Goal: Task Accomplishment & Management: Manage account settings

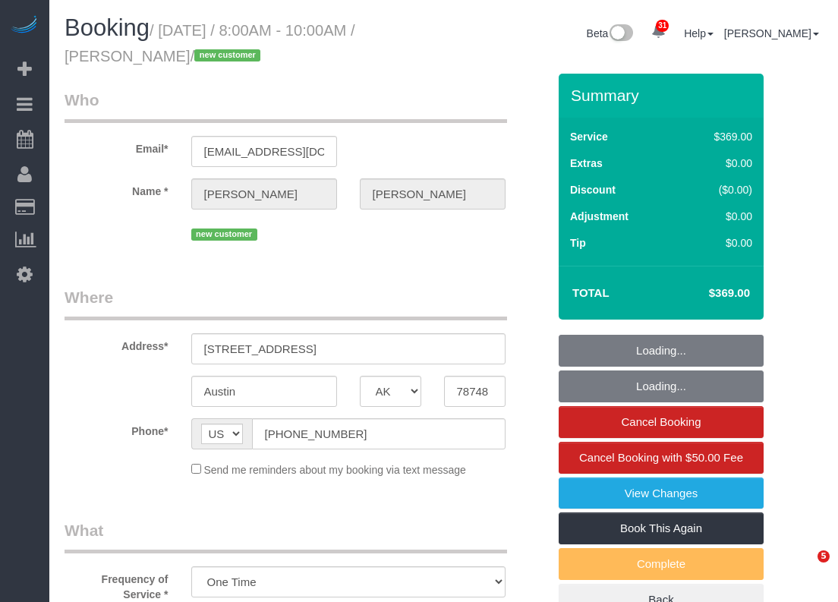
select select "[GEOGRAPHIC_DATA]"
select select "3"
select select "spot22"
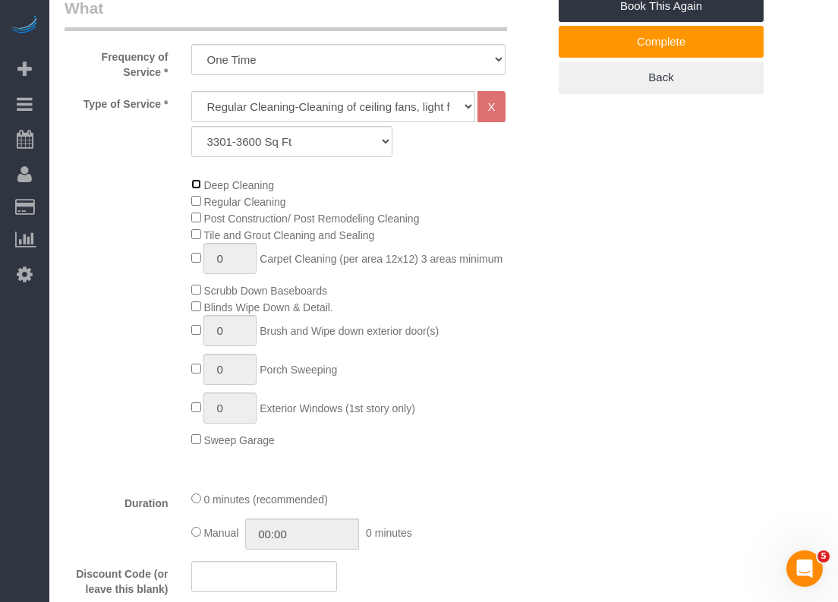
scroll to position [456, 0]
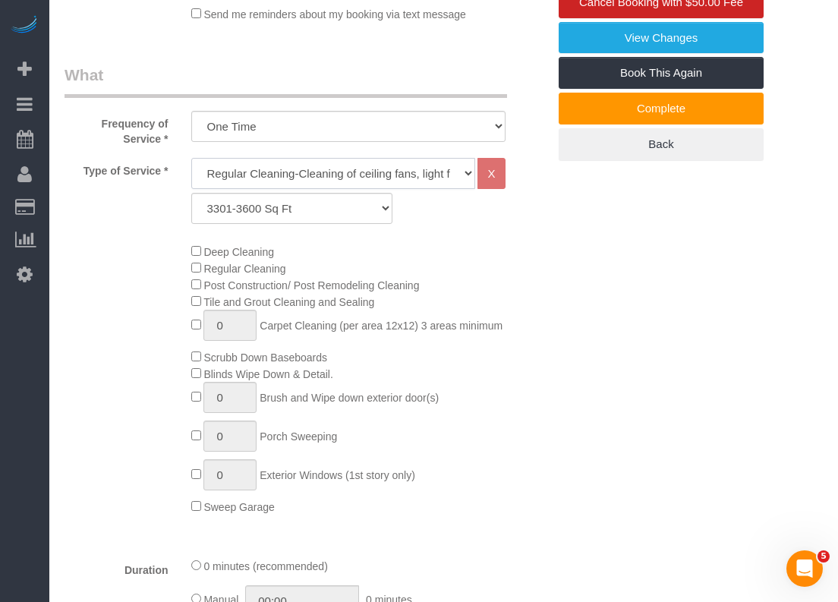
drag, startPoint x: 276, startPoint y: 169, endPoint x: 267, endPoint y: 187, distance: 19.4
click at [276, 169] on select "Regular Cleaning-Cleaning of ceiling fans, light fixtures, windowsills, dust ba…" at bounding box center [333, 173] width 285 height 31
select select "4"
click at [191, 158] on select "Regular Cleaning-Cleaning of ceiling fans, light fixtures, windowsills, dust ba…" at bounding box center [333, 173] width 285 height 31
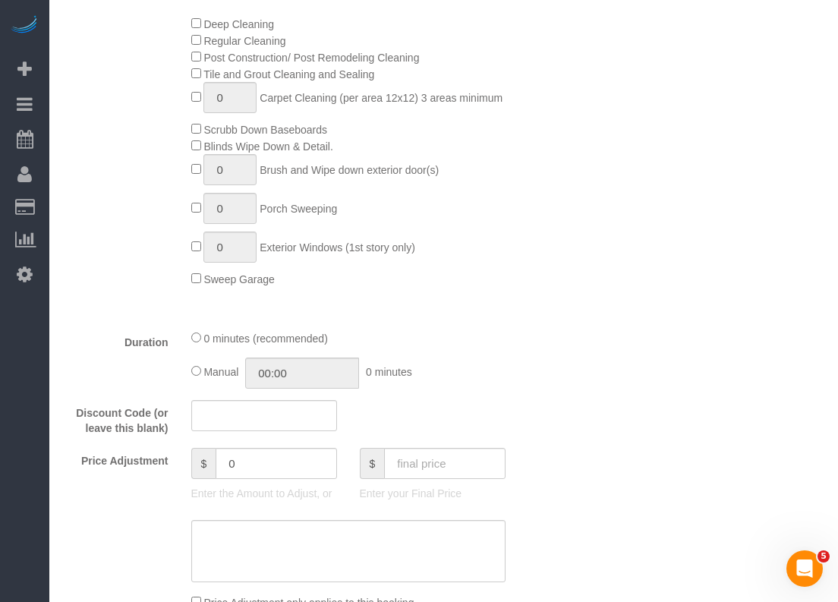
scroll to position [911, 0]
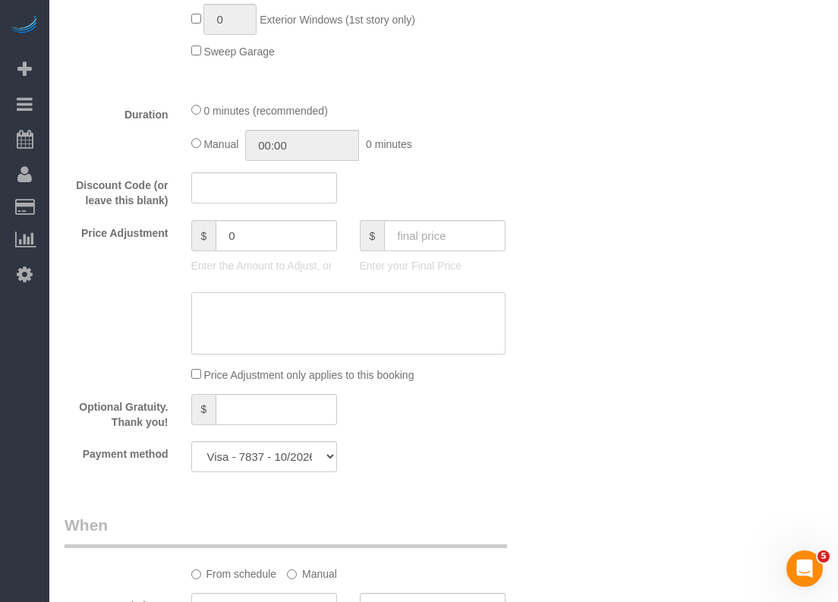
click at [220, 308] on textarea at bounding box center [348, 323] width 314 height 62
drag, startPoint x: 245, startPoint y: 236, endPoint x: 189, endPoint y: 226, distance: 56.4
click at [189, 226] on div "$ 0 Enter the Amount to Adjust, or" at bounding box center [264, 250] width 169 height 61
type input "40"
click at [287, 327] on textarea at bounding box center [348, 323] width 314 height 62
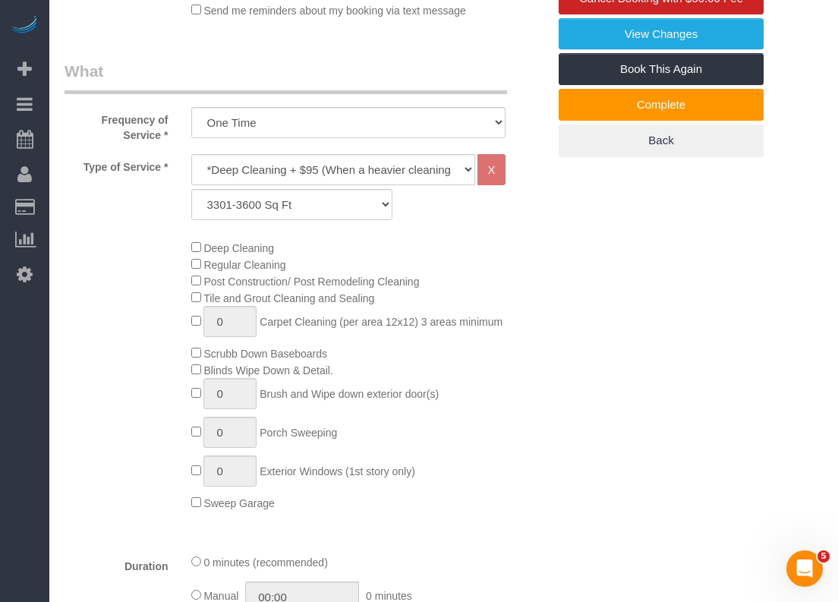
scroll to position [380, 0]
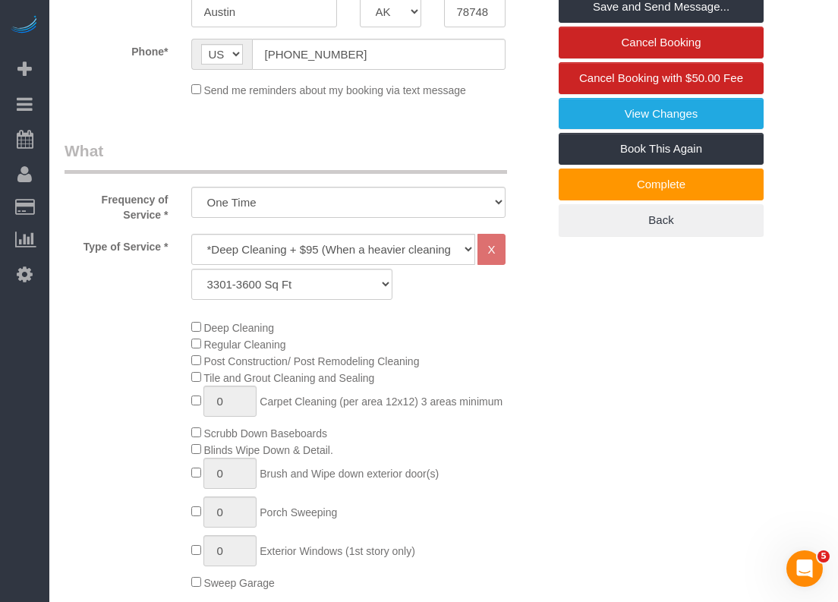
type textarea "$40 extra for deep. ($135 deep cleaning)"
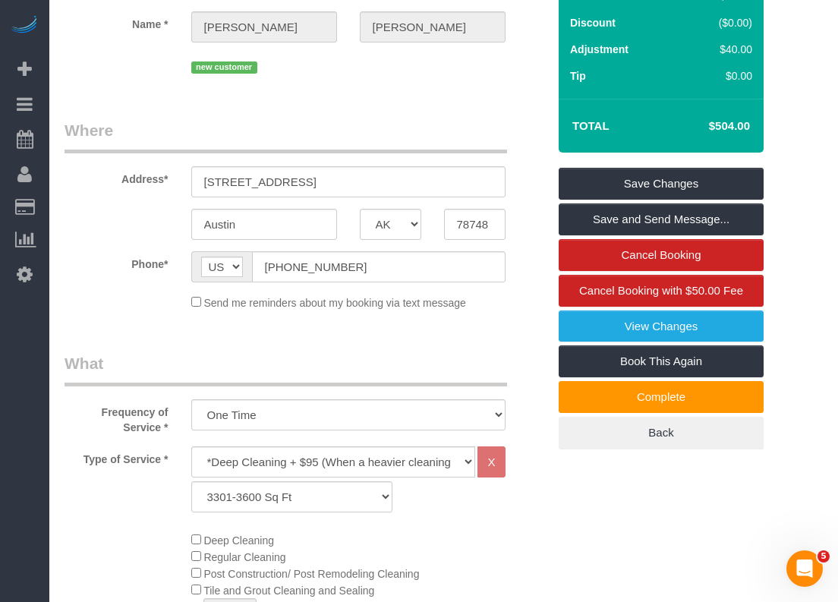
scroll to position [0, 0]
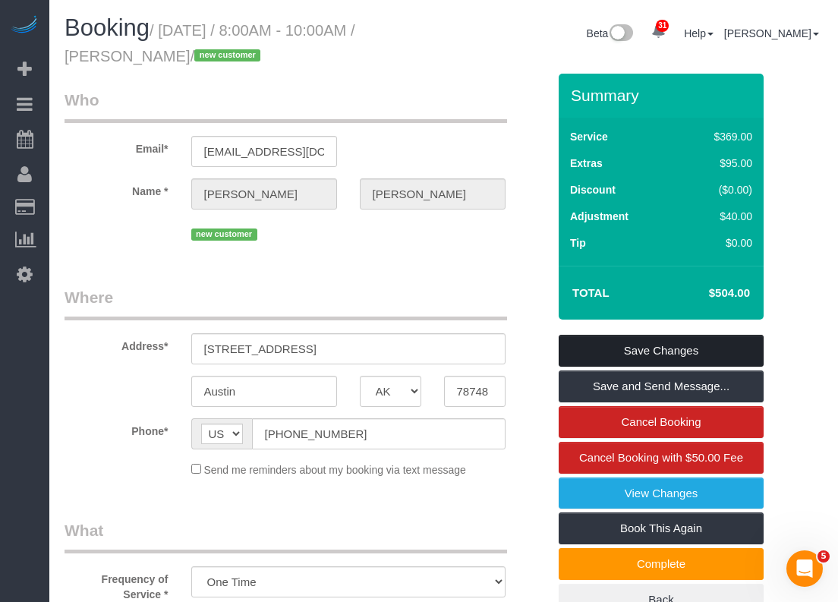
click at [704, 349] on link "Save Changes" at bounding box center [661, 351] width 205 height 32
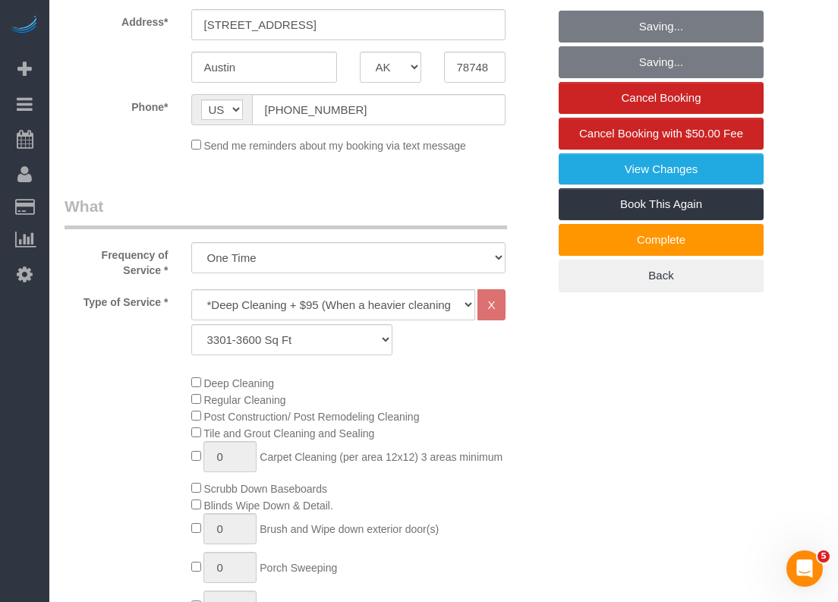
scroll to position [532, 0]
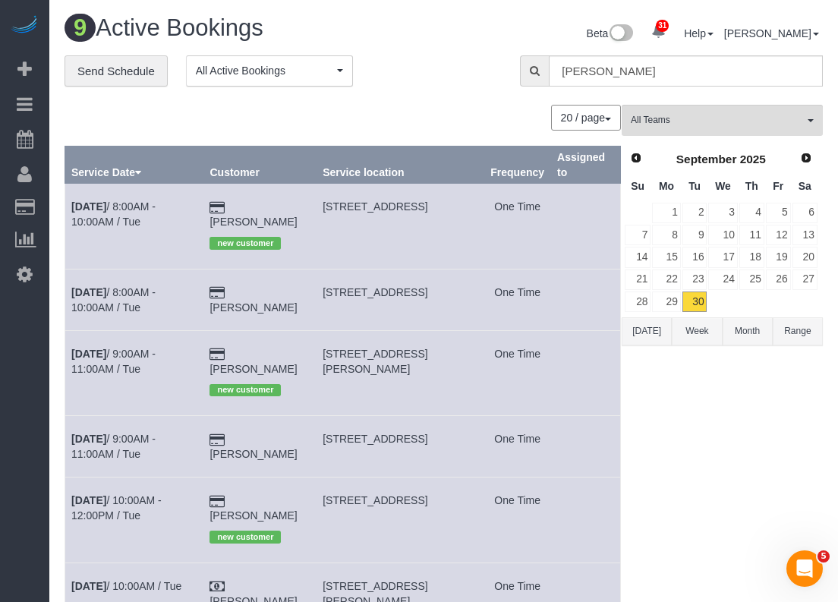
drag, startPoint x: 378, startPoint y: 292, endPoint x: 326, endPoint y: 279, distance: 54.2
click at [326, 279] on td "[STREET_ADDRESS]" at bounding box center [401, 300] width 168 height 62
copy span "[STREET_ADDRESS]"
click at [156, 286] on link "[DATE] 8:00AM - 10:00AM / Tue" at bounding box center [113, 299] width 84 height 27
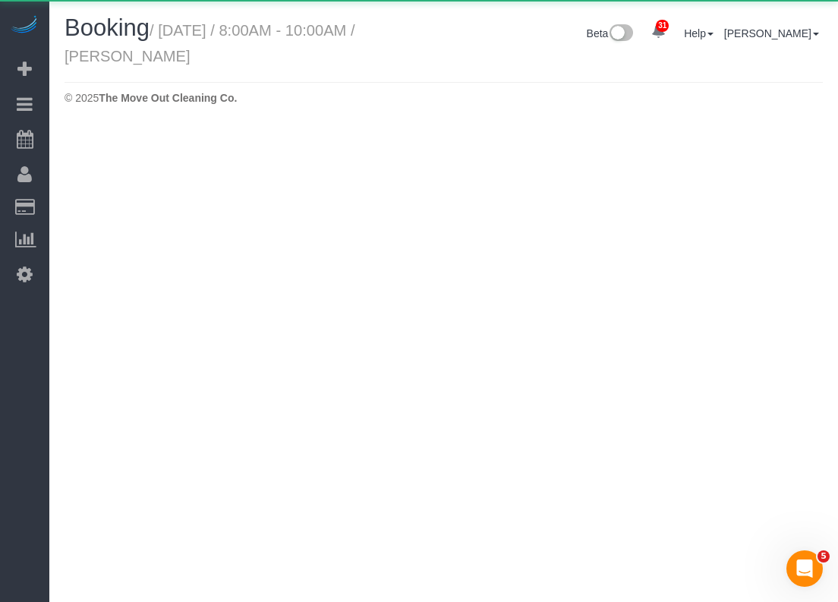
select select "[GEOGRAPHIC_DATA]"
select select "string:fspay-170ea6f1-a8db-43f0-9a51-f32c722a2111"
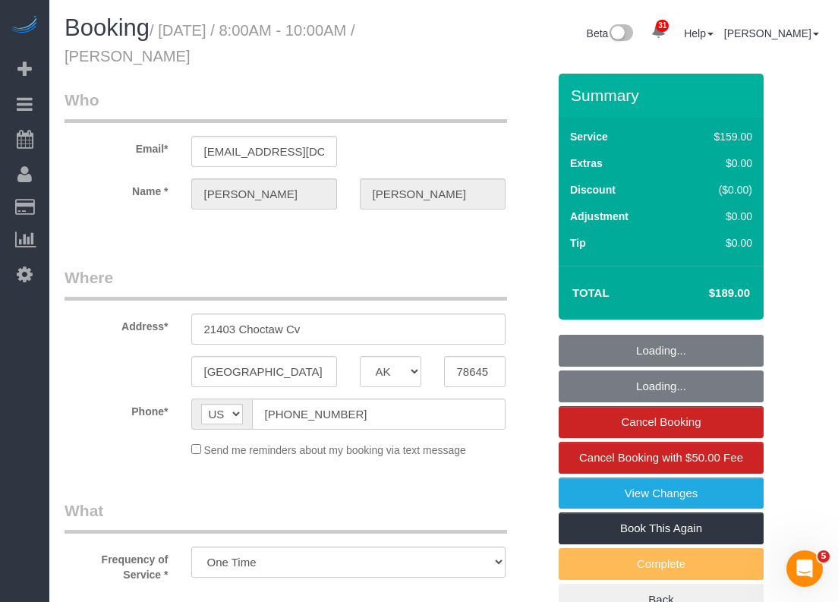
select select "object:4195"
select select "spot43"
select select "3"
